Goal: Information Seeking & Learning: Learn about a topic

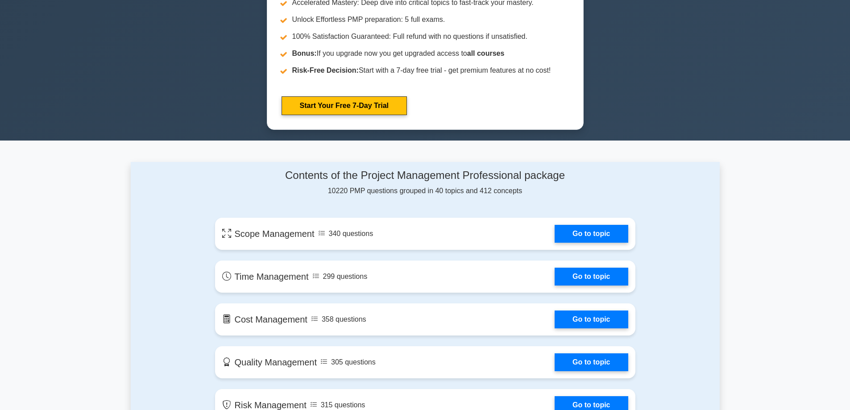
scroll to position [536, 0]
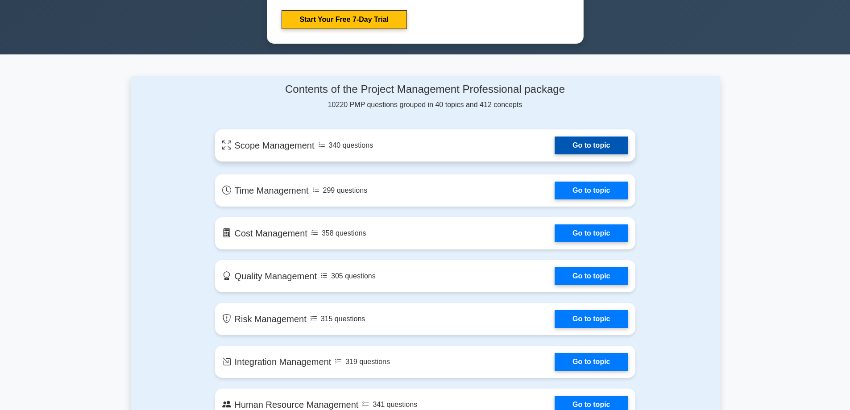
click at [582, 149] on link "Go to topic" at bounding box center [591, 146] width 73 height 18
click at [568, 141] on link "Go to topic" at bounding box center [591, 146] width 73 height 18
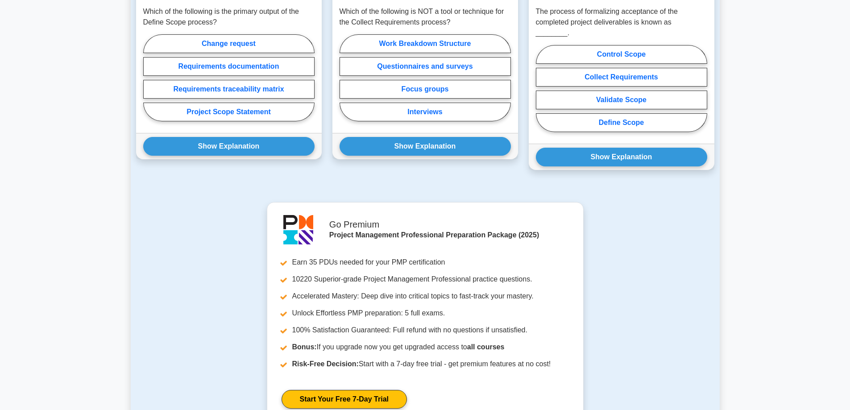
scroll to position [491, 0]
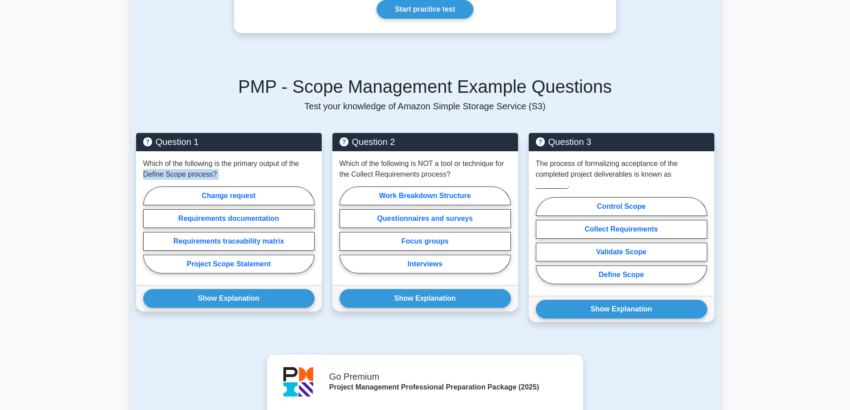
click at [0, 172] on main "Back to Project Management Professional (PMP) Test Flashcards Scope Management …" at bounding box center [425, 125] width 850 height 1175
click at [0, 168] on main "Back to Project Management Professional (PMP) Test Flashcards Scope Management …" at bounding box center [425, 125] width 850 height 1175
click at [0, 192] on main "Back to Project Management Professional (PMP) Test Flashcards Scope Management …" at bounding box center [425, 125] width 850 height 1175
